Goal: Task Accomplishment & Management: Complete application form

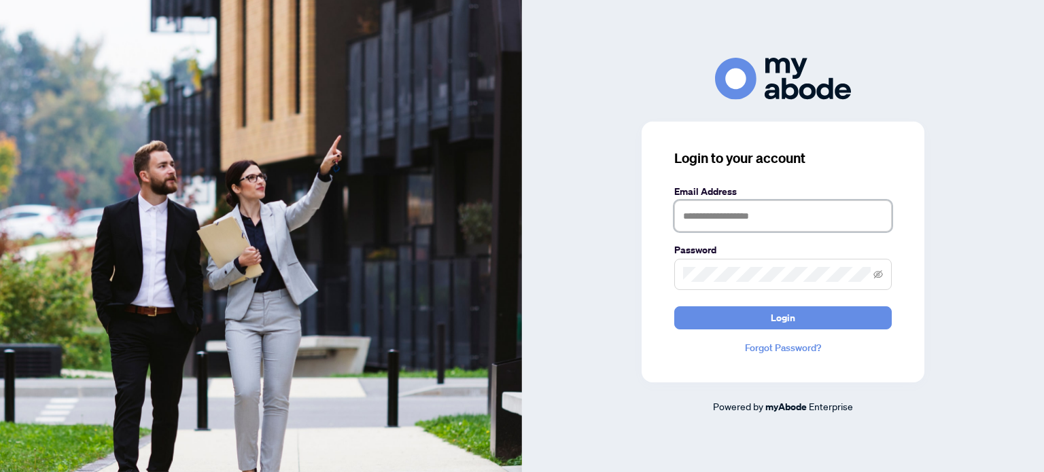
click at [721, 211] on input "text" at bounding box center [783, 216] width 218 height 31
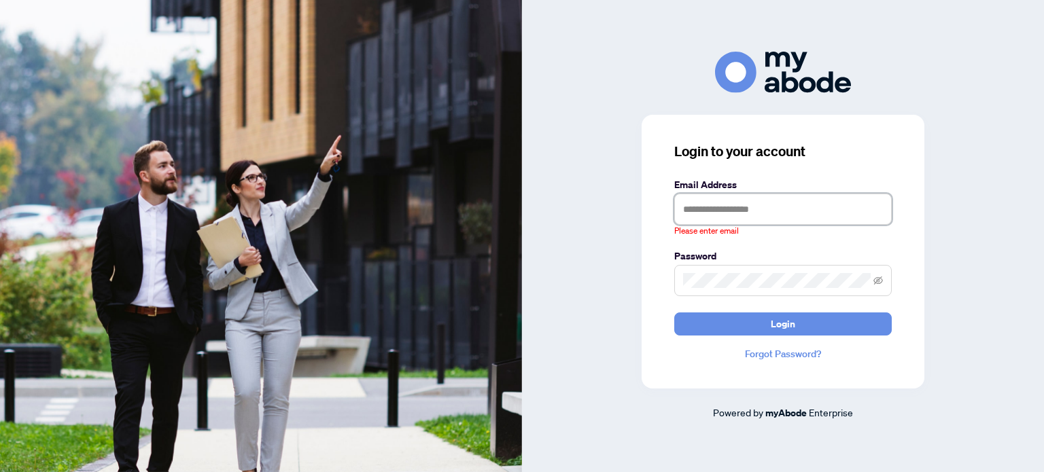
type input "**********"
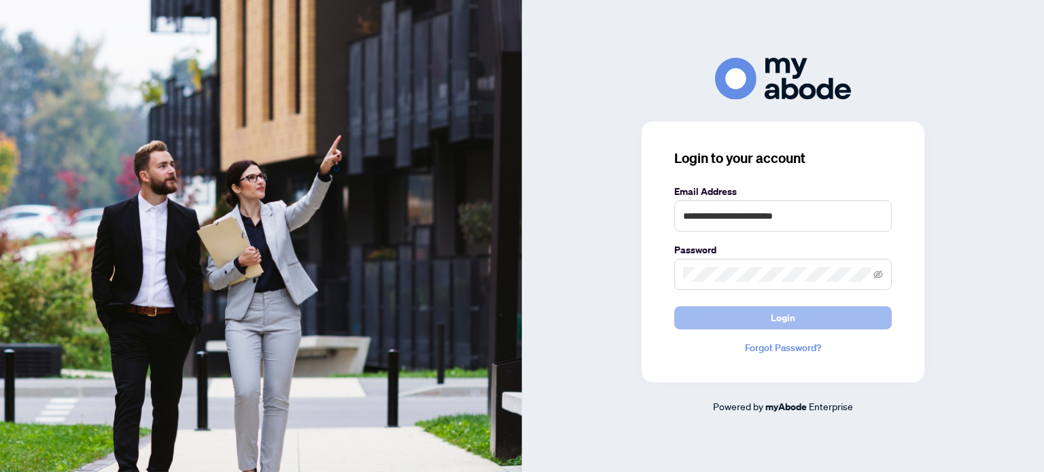
click at [818, 315] on button "Login" at bounding box center [783, 318] width 218 height 23
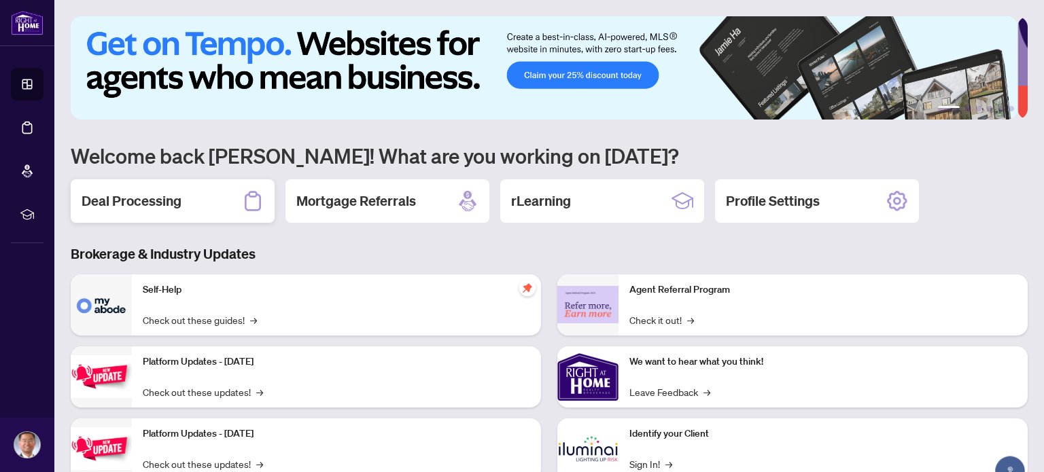
click at [152, 202] on h2 "Deal Processing" at bounding box center [132, 201] width 100 height 19
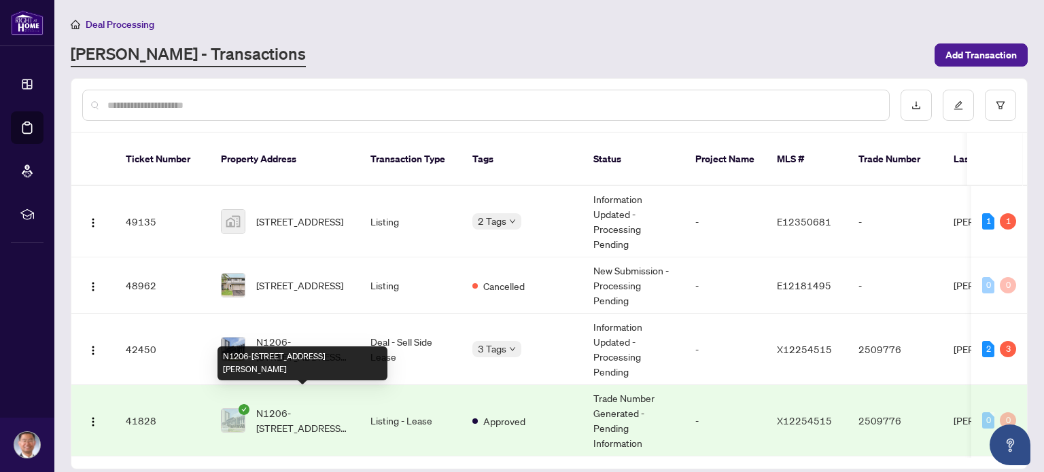
click at [307, 406] on span "N1206-[STREET_ADDRESS][PERSON_NAME]" at bounding box center [302, 421] width 92 height 30
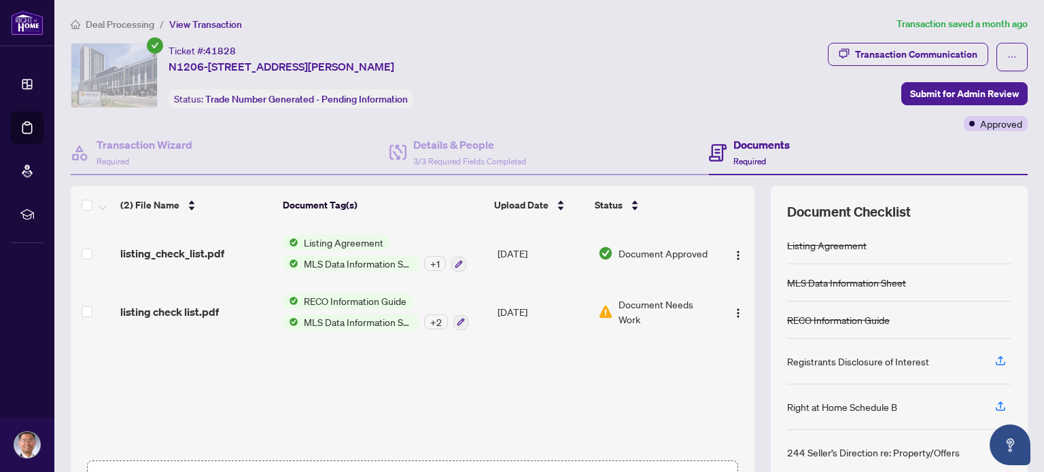
scroll to position [95, 0]
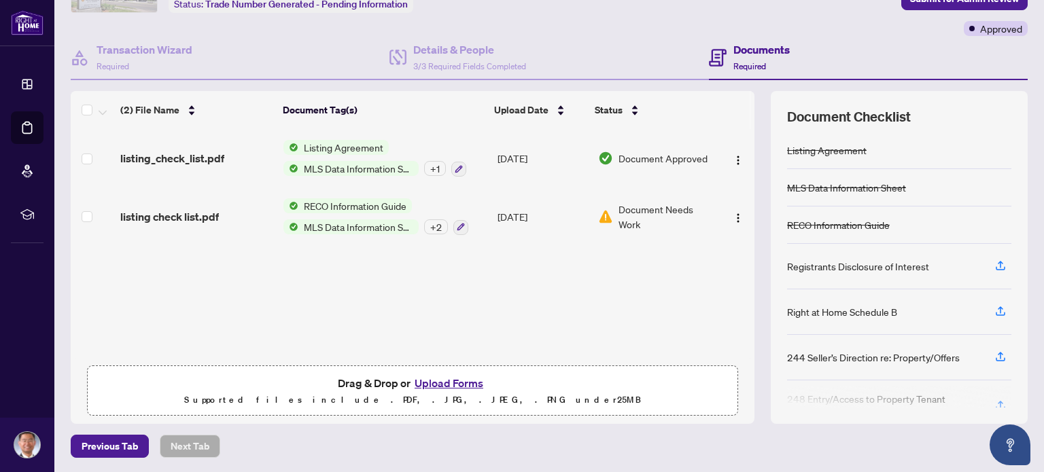
click at [438, 385] on button "Upload Forms" at bounding box center [449, 384] width 77 height 18
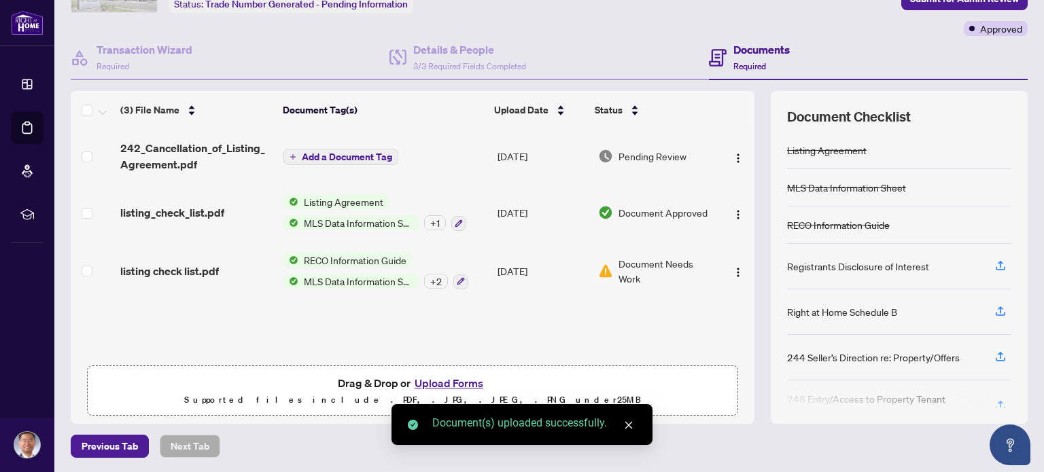
scroll to position [0, 0]
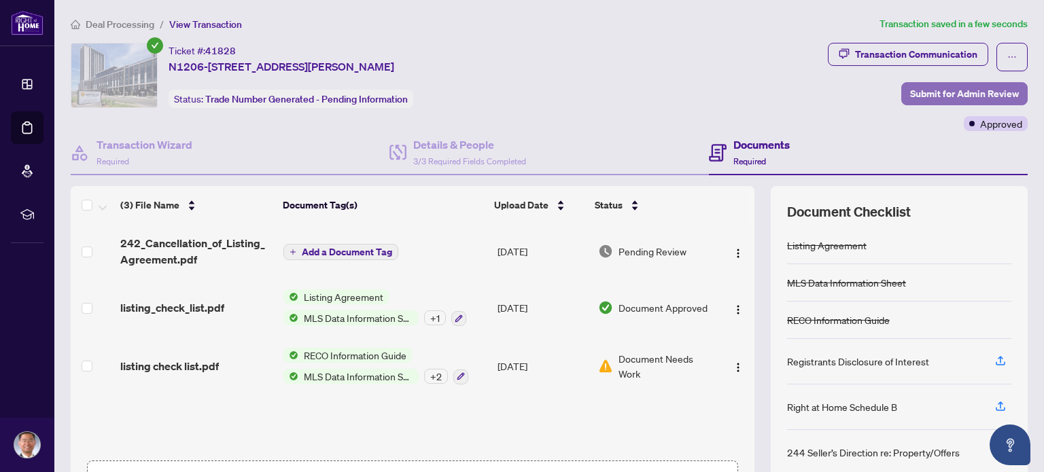
click at [922, 92] on span "Submit for Admin Review" at bounding box center [964, 94] width 109 height 22
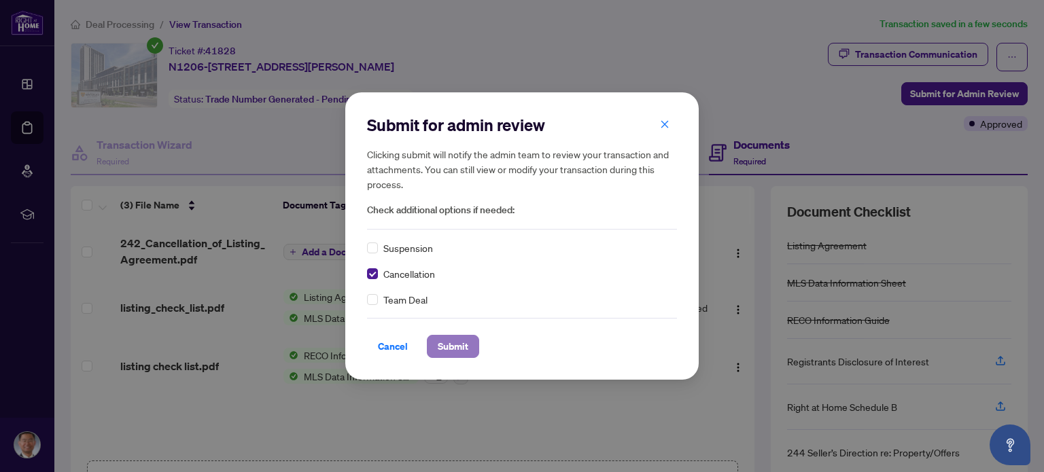
click at [449, 347] on span "Submit" at bounding box center [453, 347] width 31 height 22
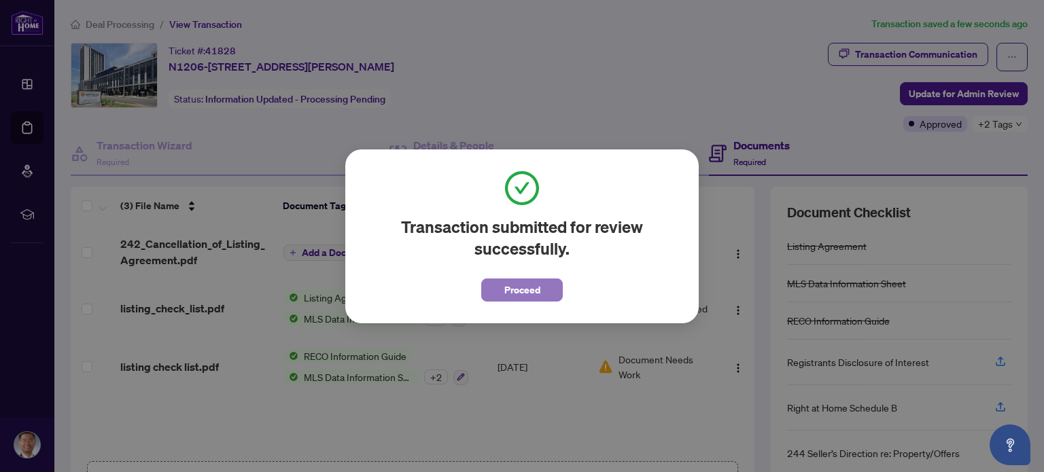
click at [497, 287] on button "Proceed" at bounding box center [522, 290] width 82 height 23
